Goal: Task Accomplishment & Management: Manage account settings

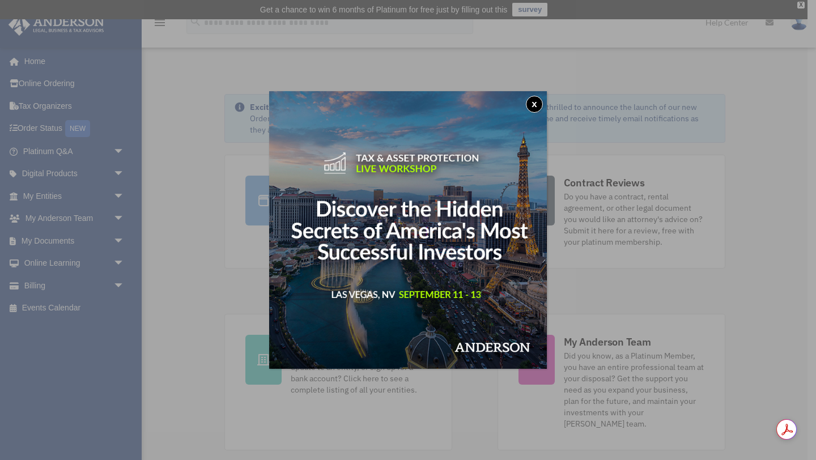
click at [537, 103] on button "x" at bounding box center [534, 104] width 17 height 17
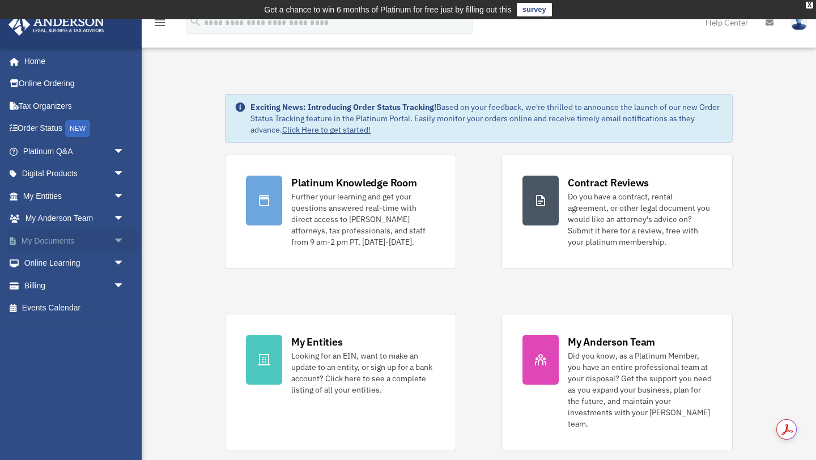
click at [67, 240] on link "My Documents arrow_drop_down" at bounding box center [75, 241] width 134 height 23
click at [118, 239] on span "arrow_drop_down" at bounding box center [124, 241] width 23 height 23
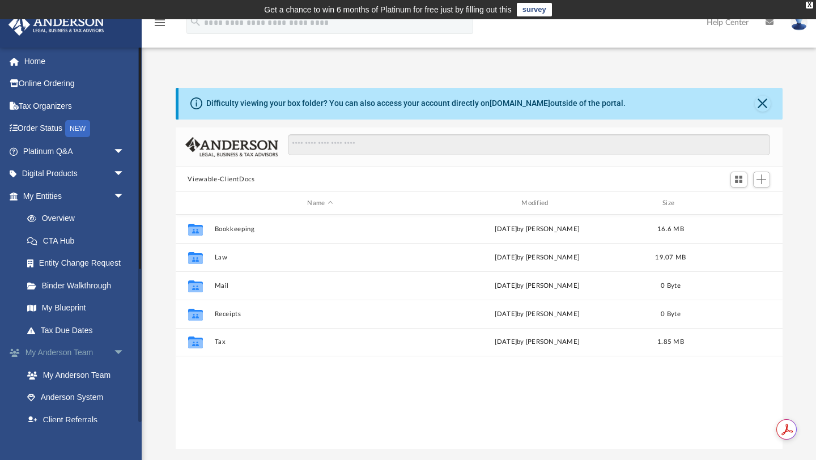
scroll to position [257, 607]
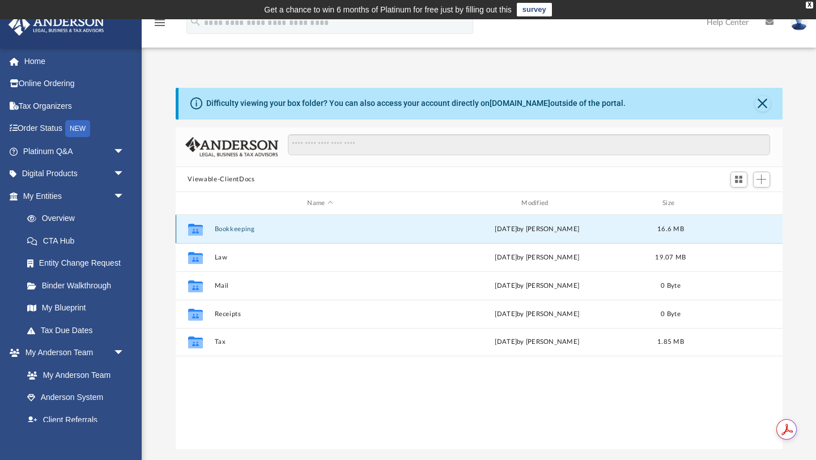
click at [241, 230] on button "Bookkeeping" at bounding box center [320, 229] width 212 height 7
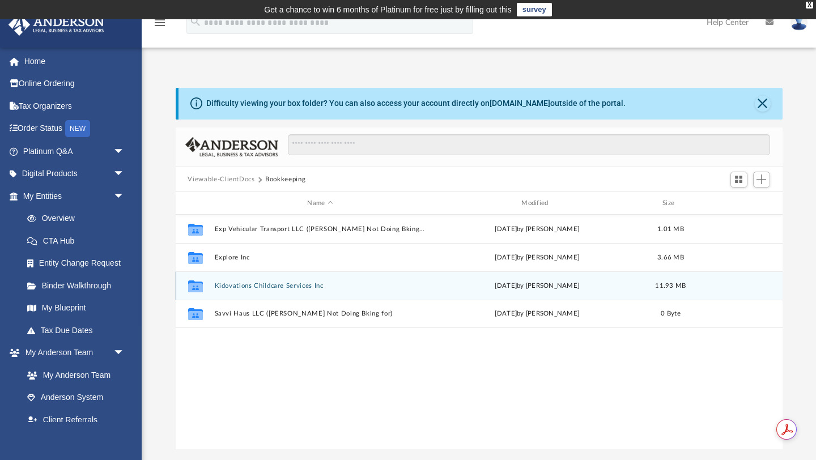
click at [243, 284] on button "Kidovations Childcare Services Inc" at bounding box center [320, 285] width 212 height 7
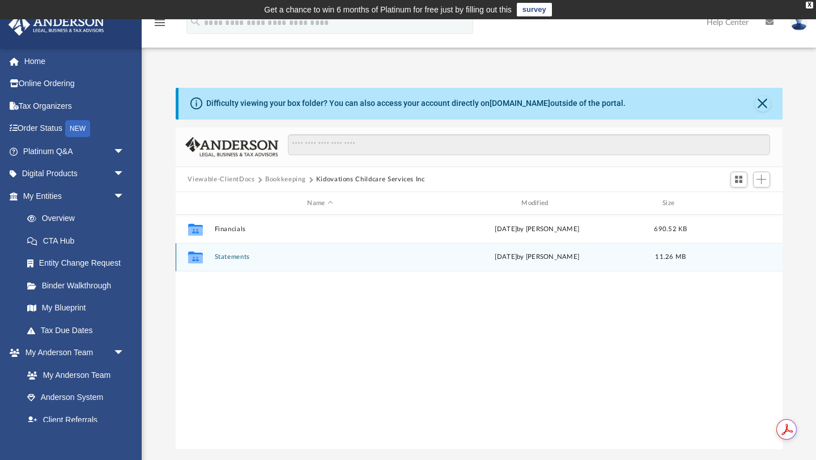
click at [241, 257] on button "Statements" at bounding box center [320, 257] width 212 height 7
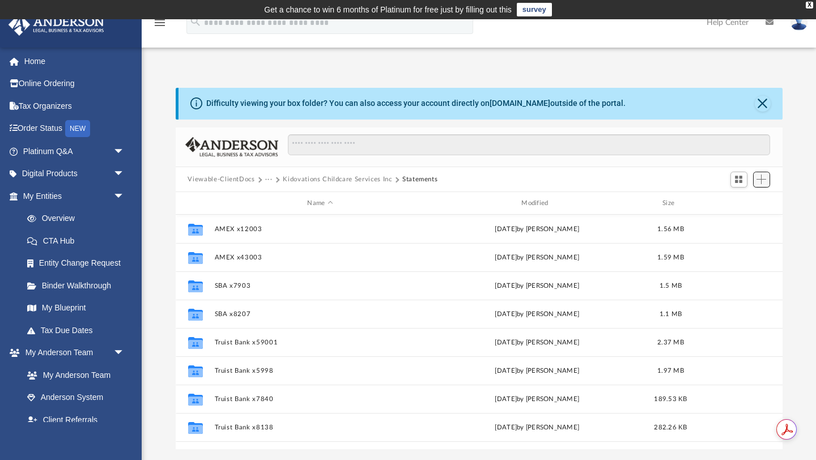
click at [765, 180] on span "Add" at bounding box center [762, 180] width 10 height 10
click at [741, 201] on li "Upload" at bounding box center [745, 202] width 36 height 12
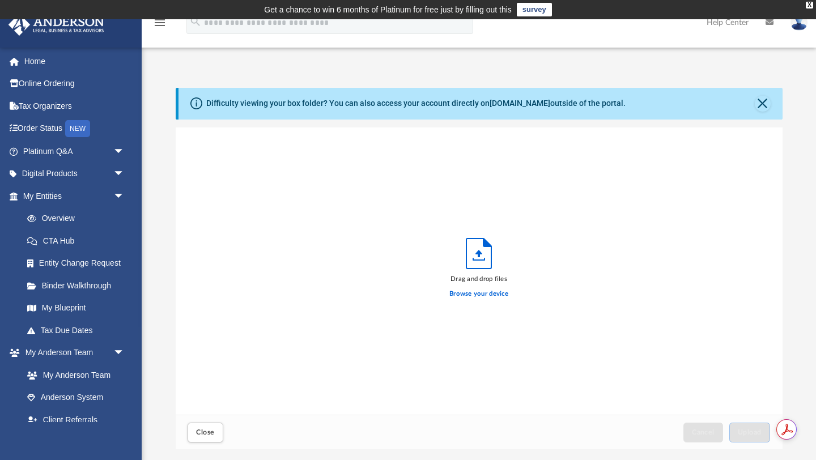
scroll to position [287, 607]
click at [492, 296] on label "Browse your device" at bounding box center [478, 294] width 59 height 10
click at [0, 0] on input "Browse your device" at bounding box center [0, 0] width 0 height 0
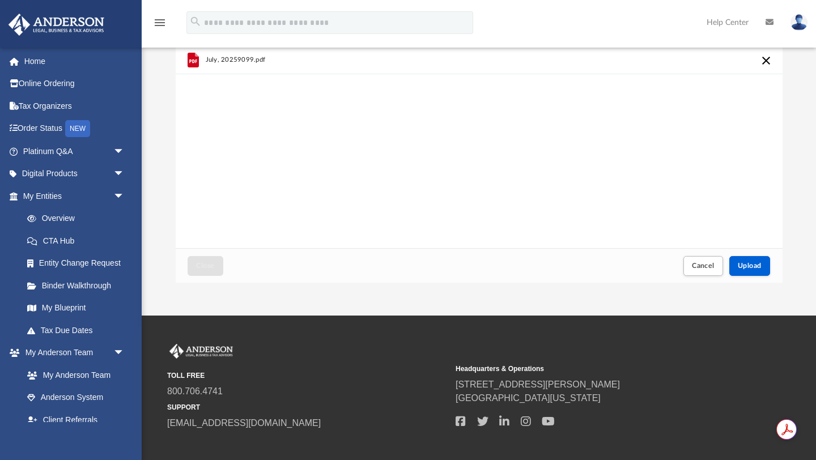
scroll to position [173, 0]
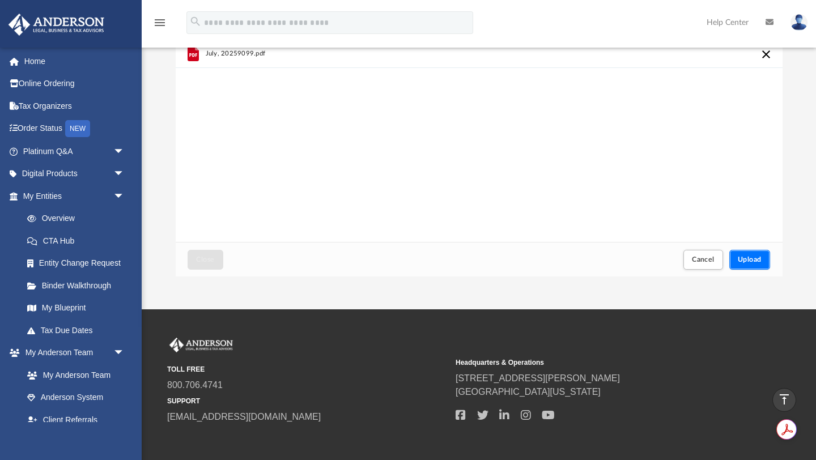
click at [760, 265] on button "Upload" at bounding box center [749, 260] width 41 height 20
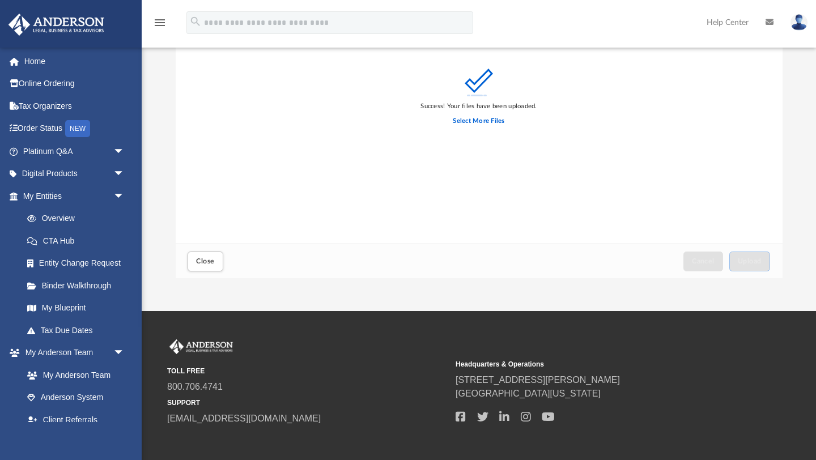
scroll to position [175, 0]
